Goal: Task Accomplishment & Management: Manage account settings

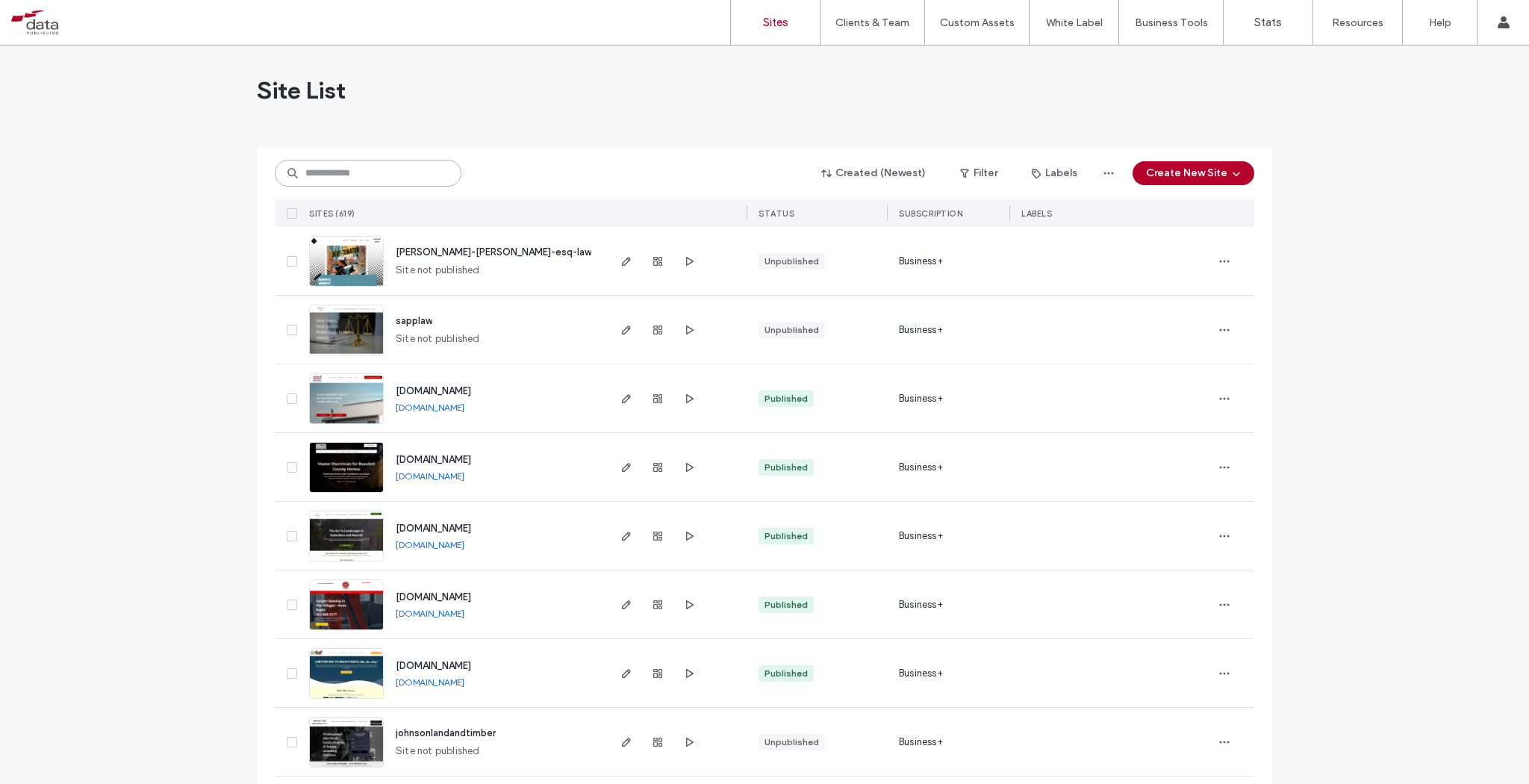
click at [366, 170] on input at bounding box center [368, 173] width 187 height 26
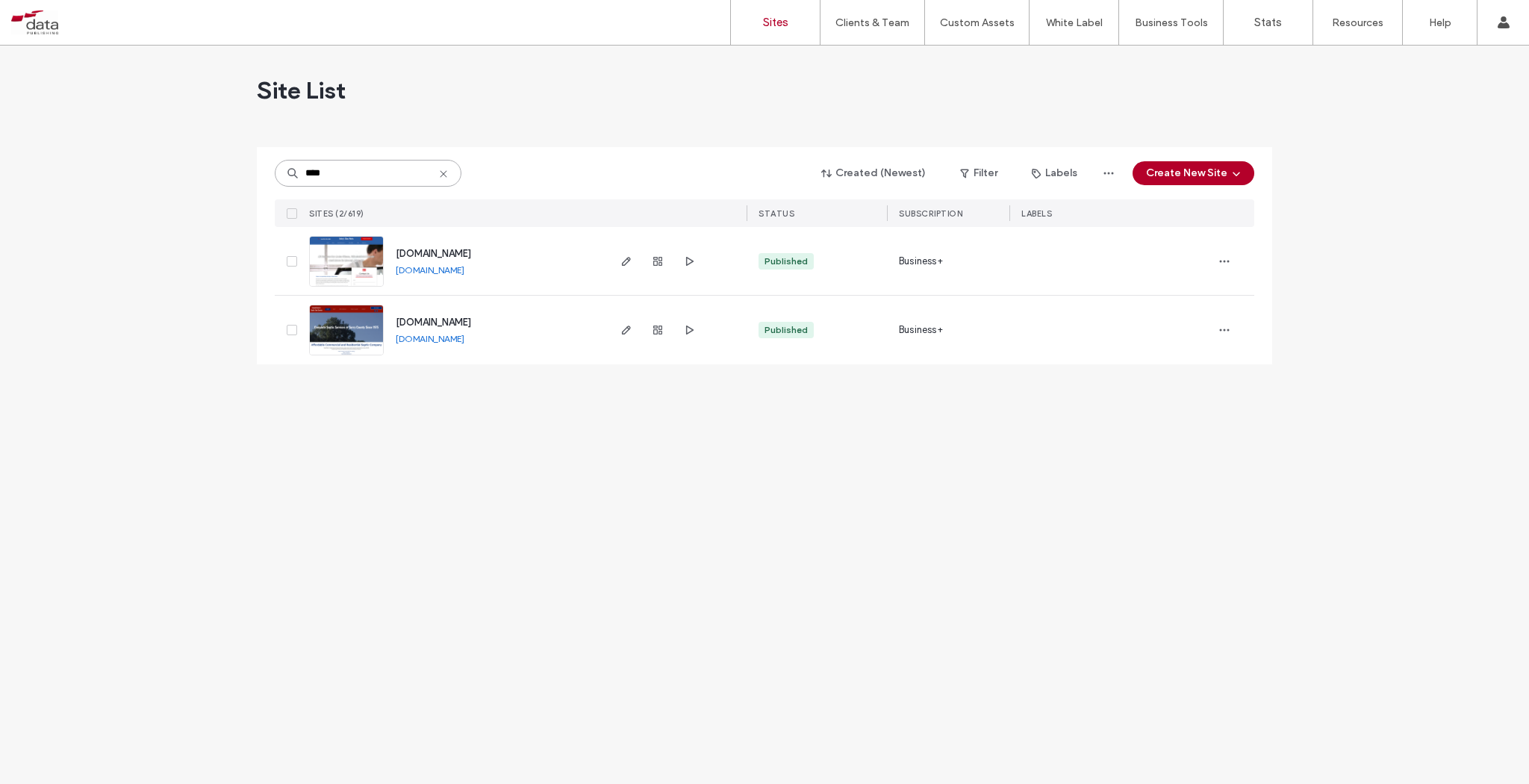
type input "****"
click at [629, 328] on icon "button" at bounding box center [626, 330] width 12 height 12
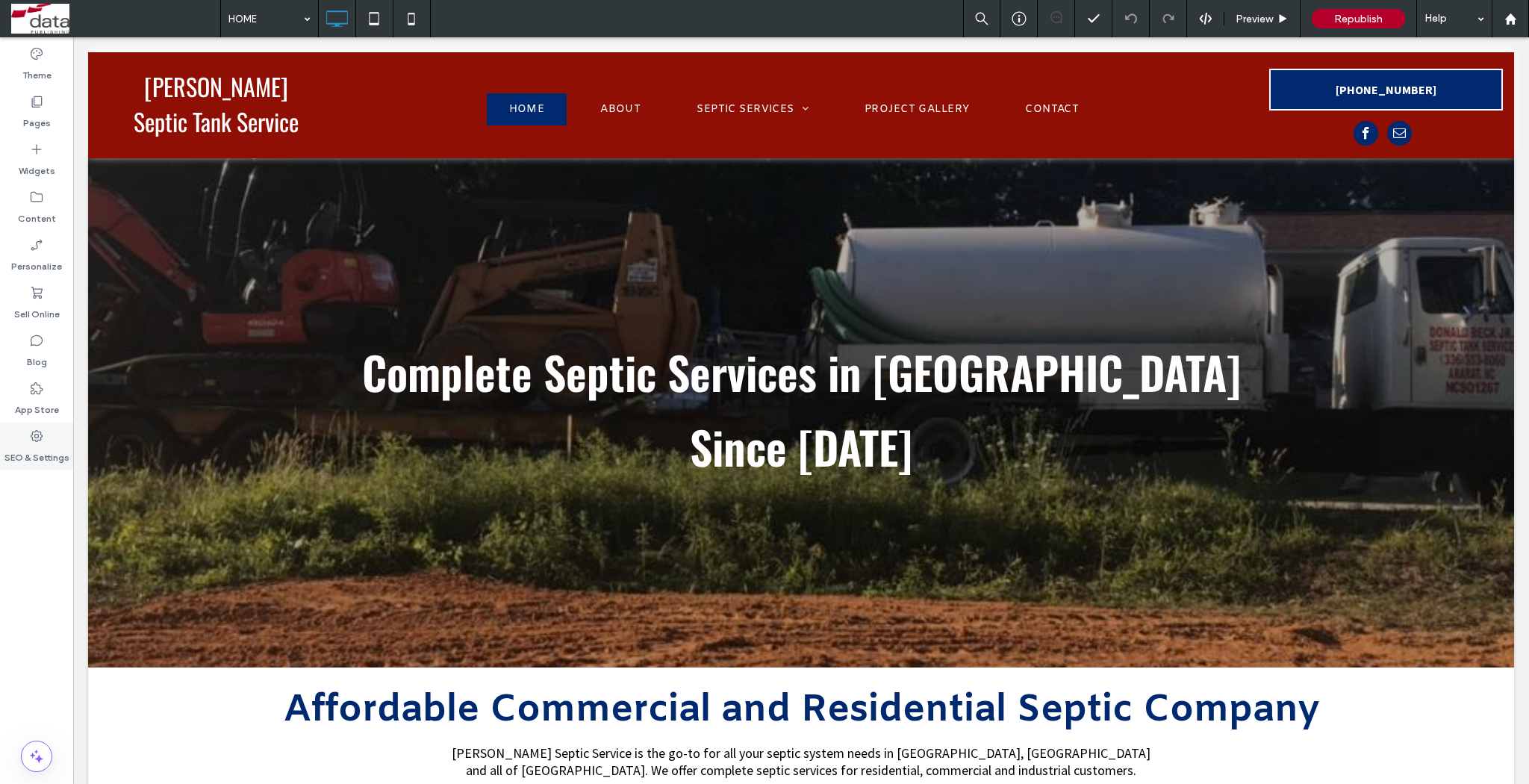
click at [49, 451] on label "SEO & Settings" at bounding box center [37, 453] width 65 height 20
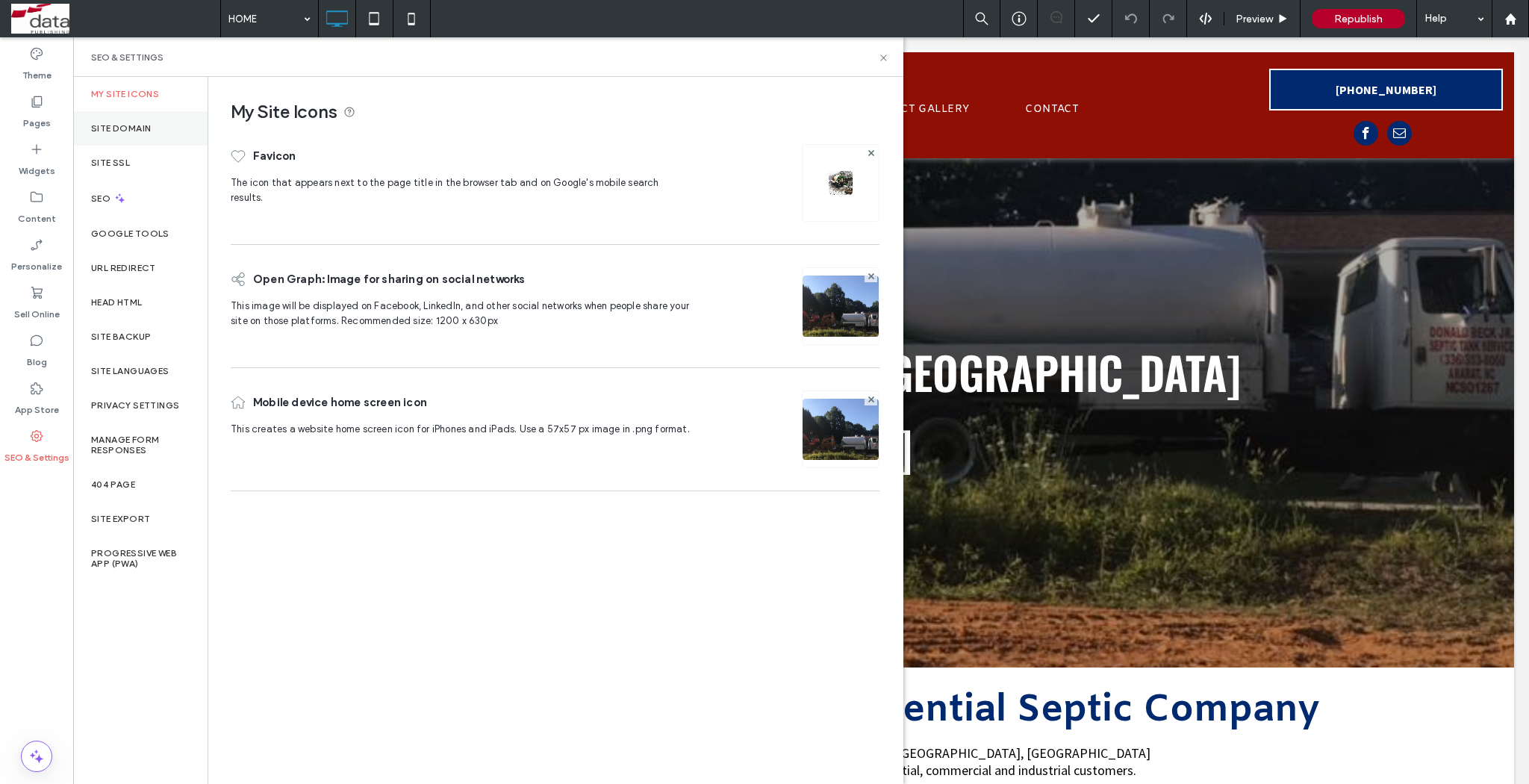
click at [134, 127] on label "Site Domain" at bounding box center [121, 128] width 60 height 10
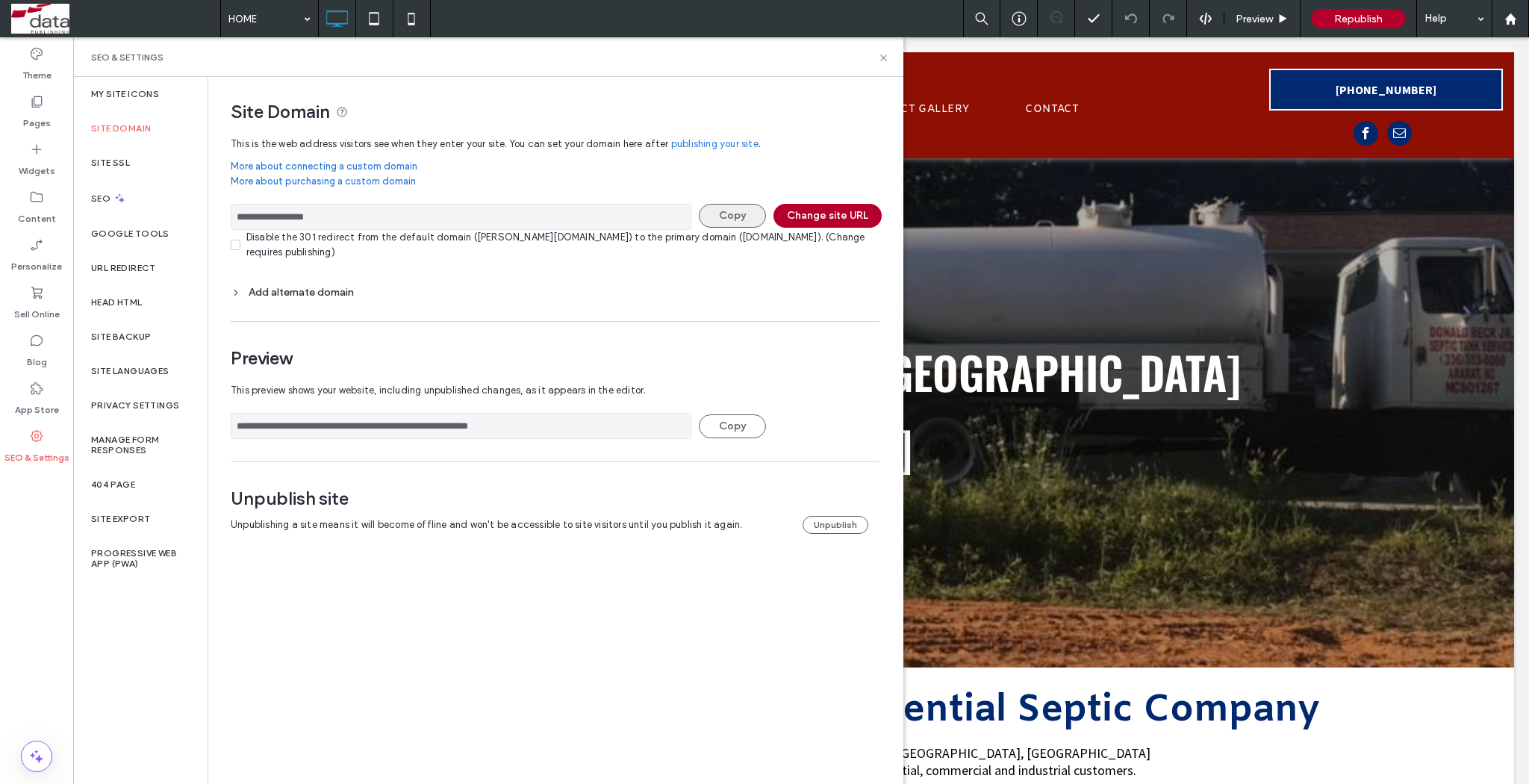
click at [728, 217] on button "Copy" at bounding box center [732, 216] width 67 height 24
click at [821, 524] on button "Unpublish" at bounding box center [835, 524] width 66 height 18
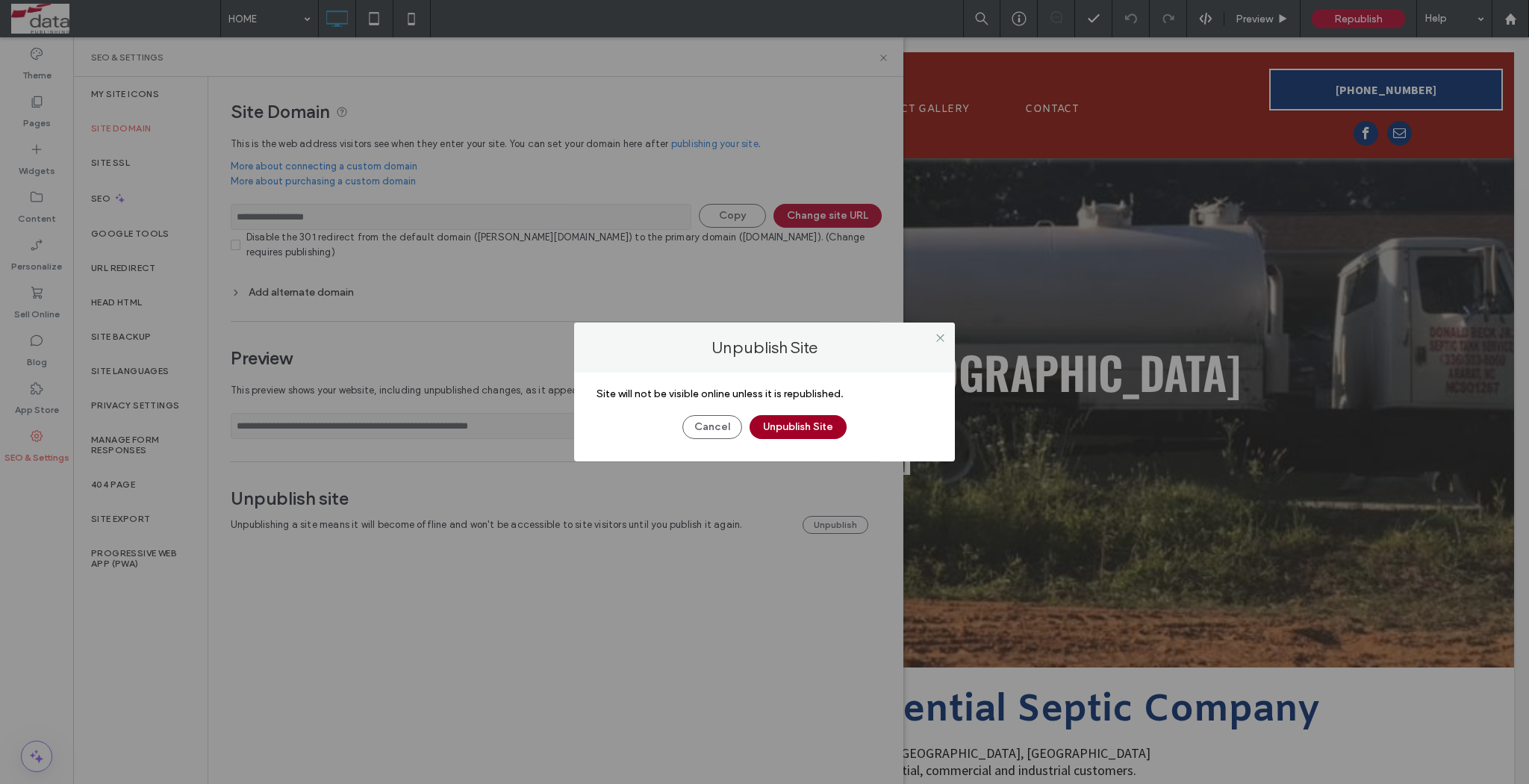
click at [773, 429] on button "Unpublish Site" at bounding box center [799, 427] width 97 height 24
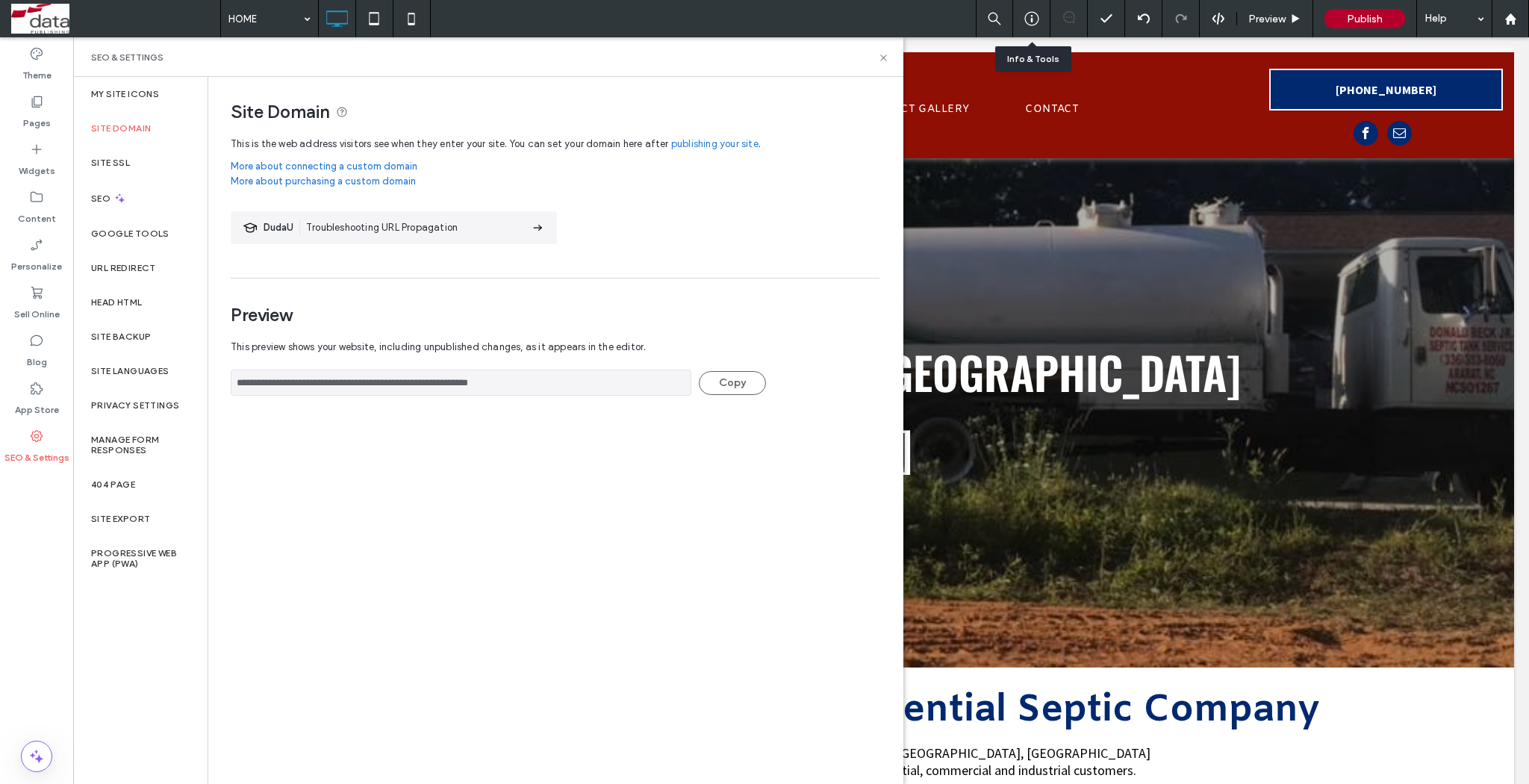
click at [1035, 19] on icon at bounding box center [1031, 18] width 15 height 15
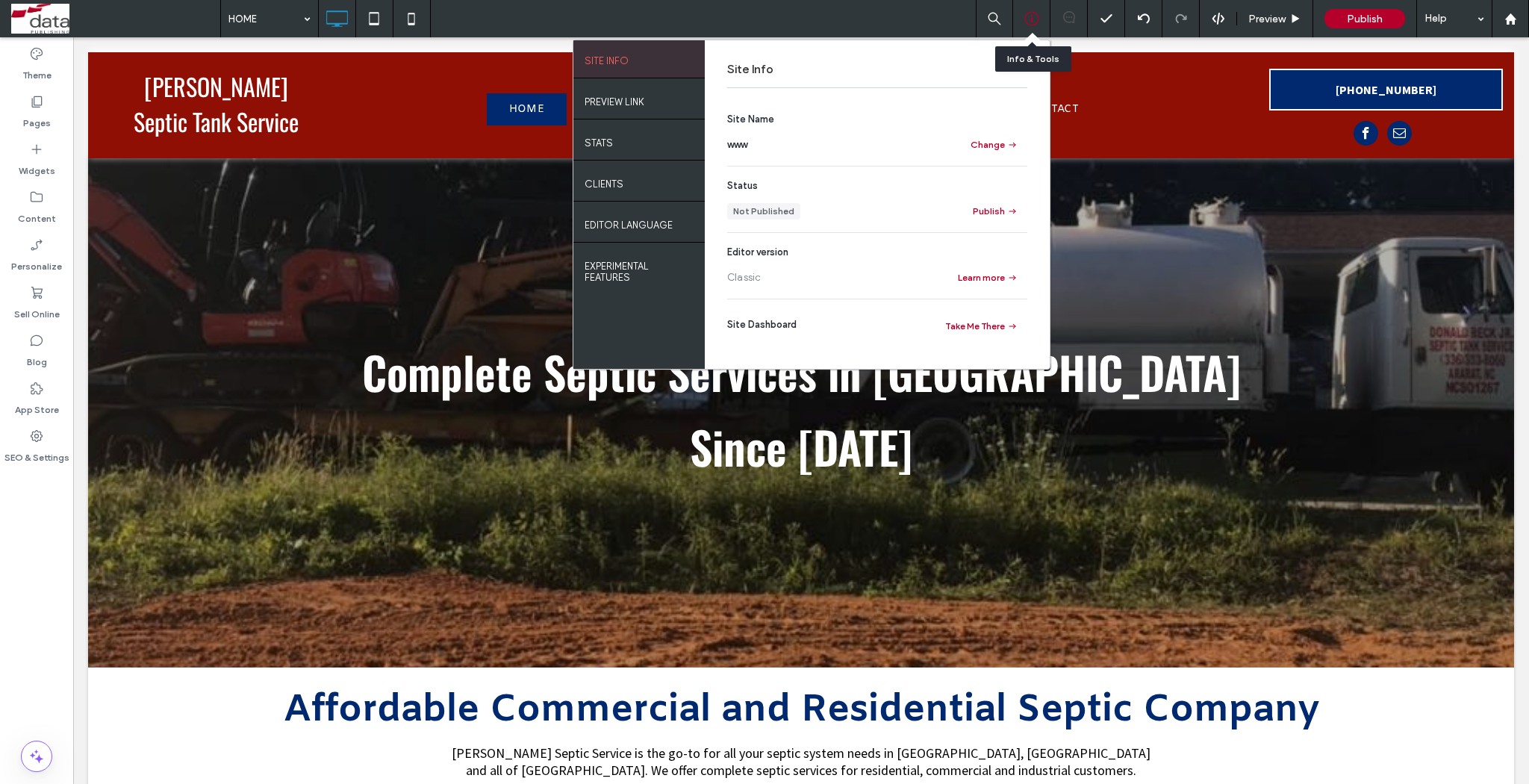
click at [1035, 19] on icon at bounding box center [1031, 18] width 15 height 15
